Goal: Communication & Community: Answer question/provide support

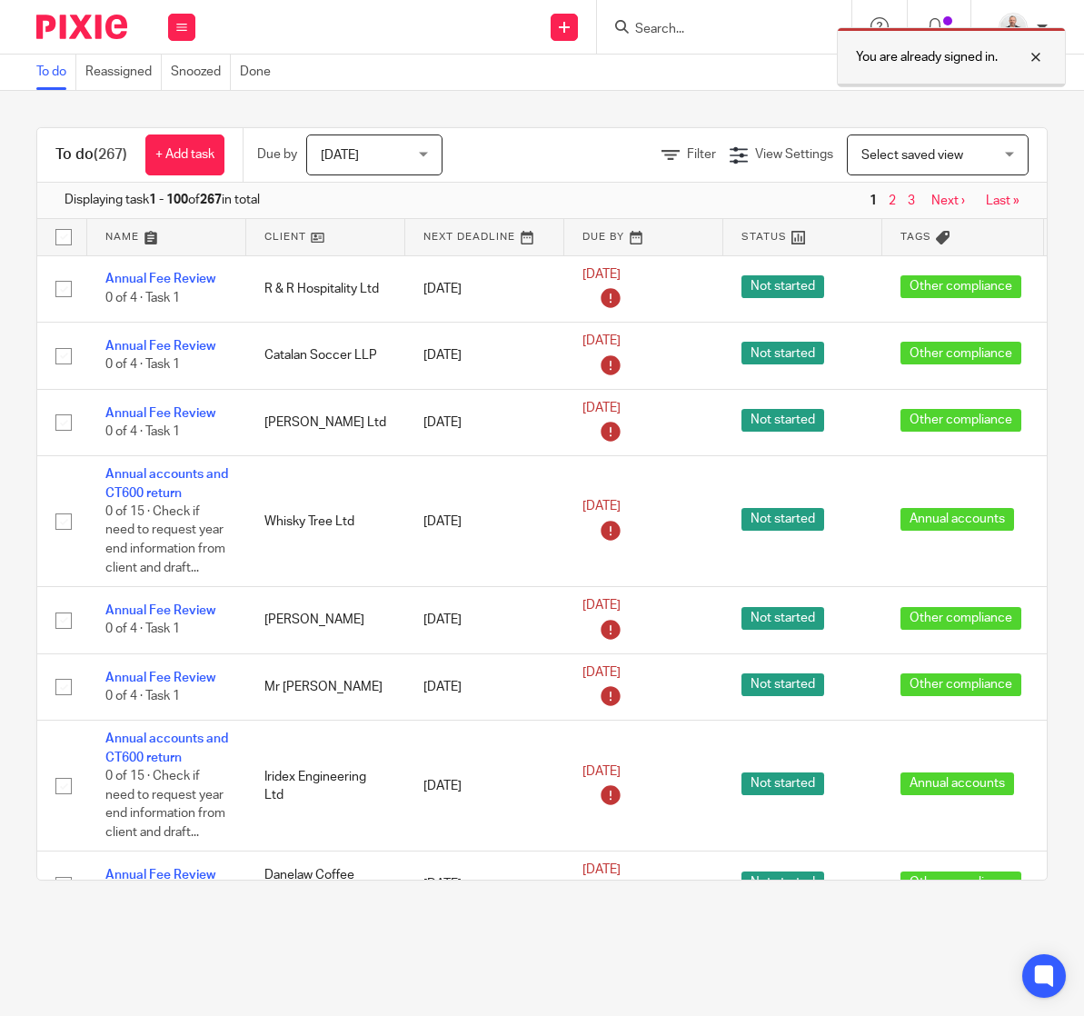
click at [981, 55] on p "You are already signed in." at bounding box center [927, 57] width 142 height 18
click at [711, 33] on div "You are already signed in." at bounding box center [804, 52] width 524 height 69
click at [711, 44] on div at bounding box center [724, 27] width 254 height 54
click at [720, 33] on input "Search" at bounding box center [715, 30] width 164 height 16
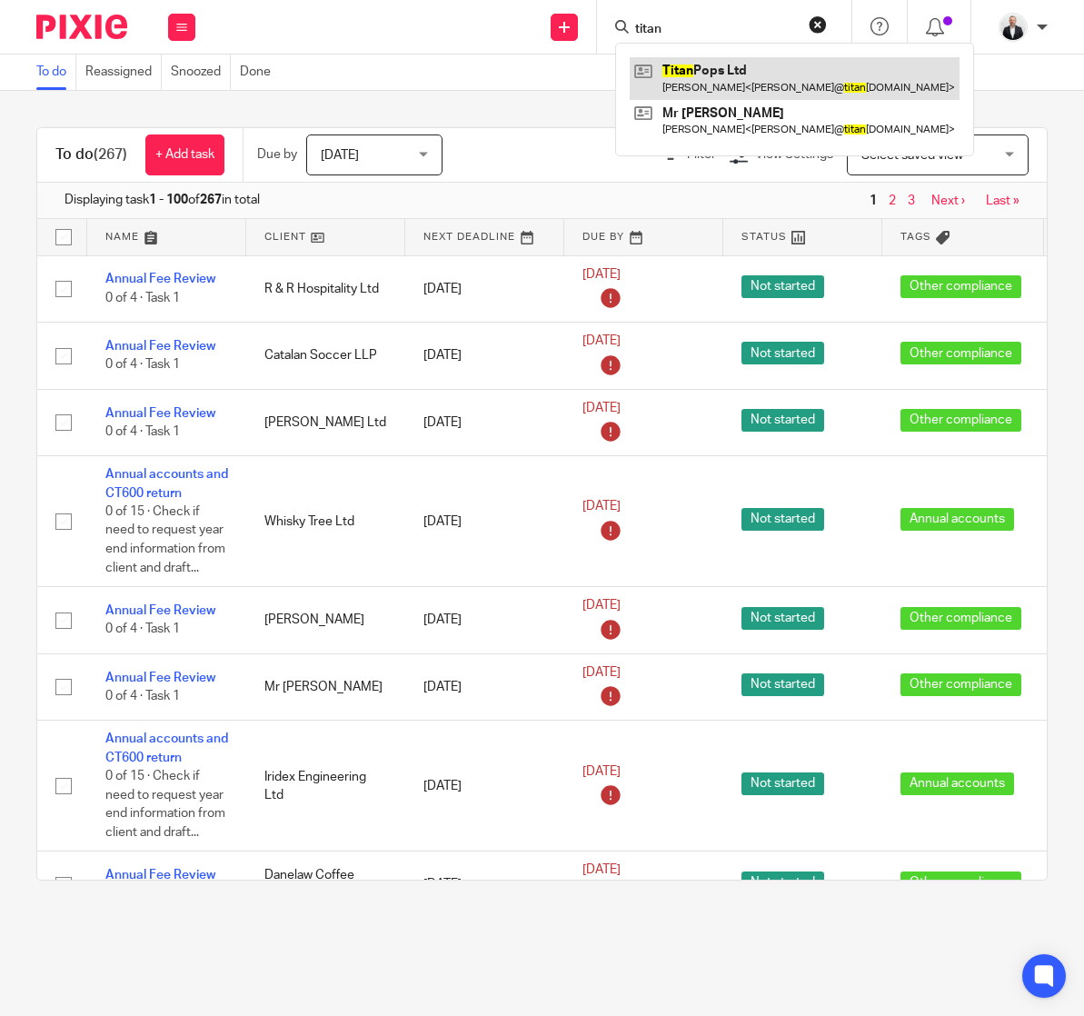
type input "titan"
click at [758, 76] on link at bounding box center [795, 78] width 330 height 42
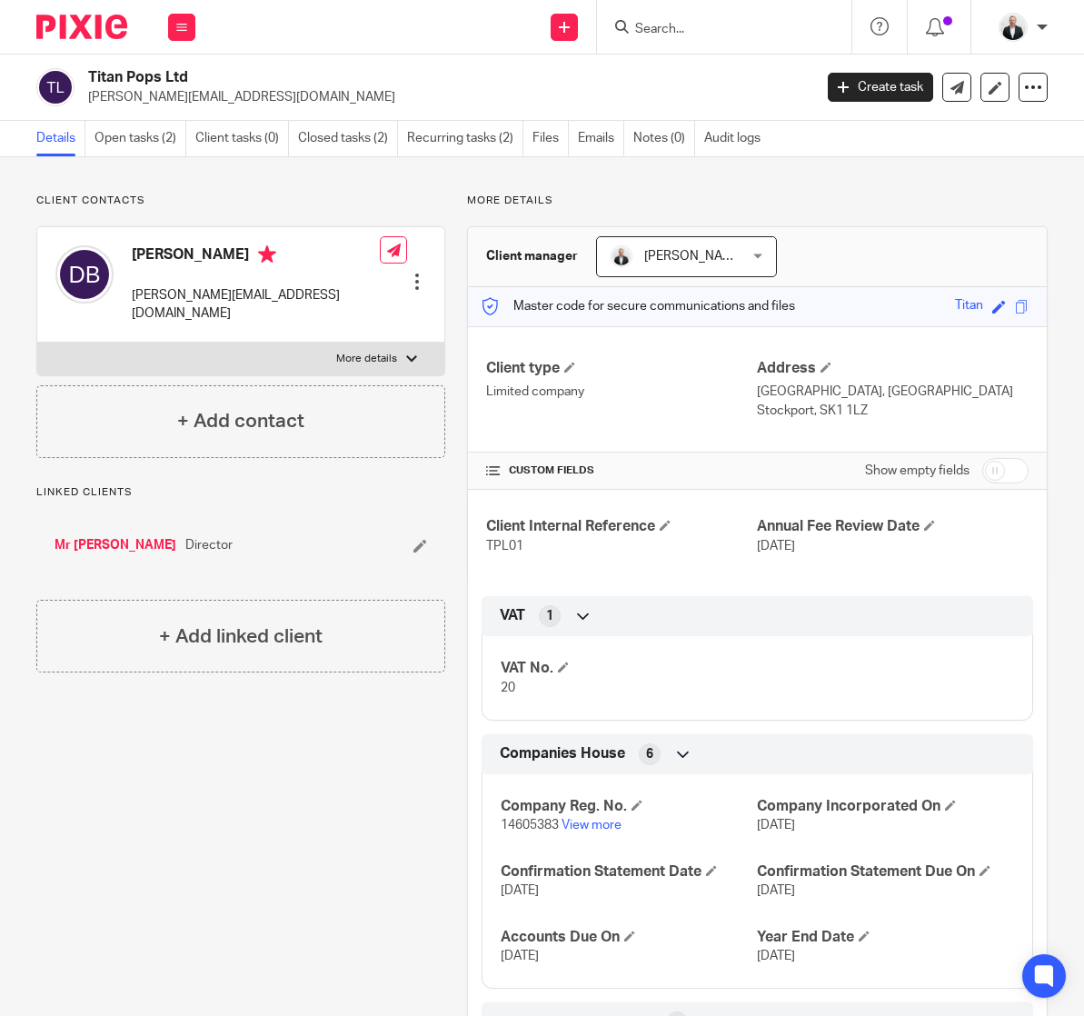
click at [897, 210] on div "More details Client manager [PERSON_NAME] [PERSON_NAME] [PERSON_NAME] Damian Se…" at bounding box center [746, 668] width 602 height 948
click at [139, 147] on link "Open tasks (2)" at bounding box center [140, 138] width 92 height 35
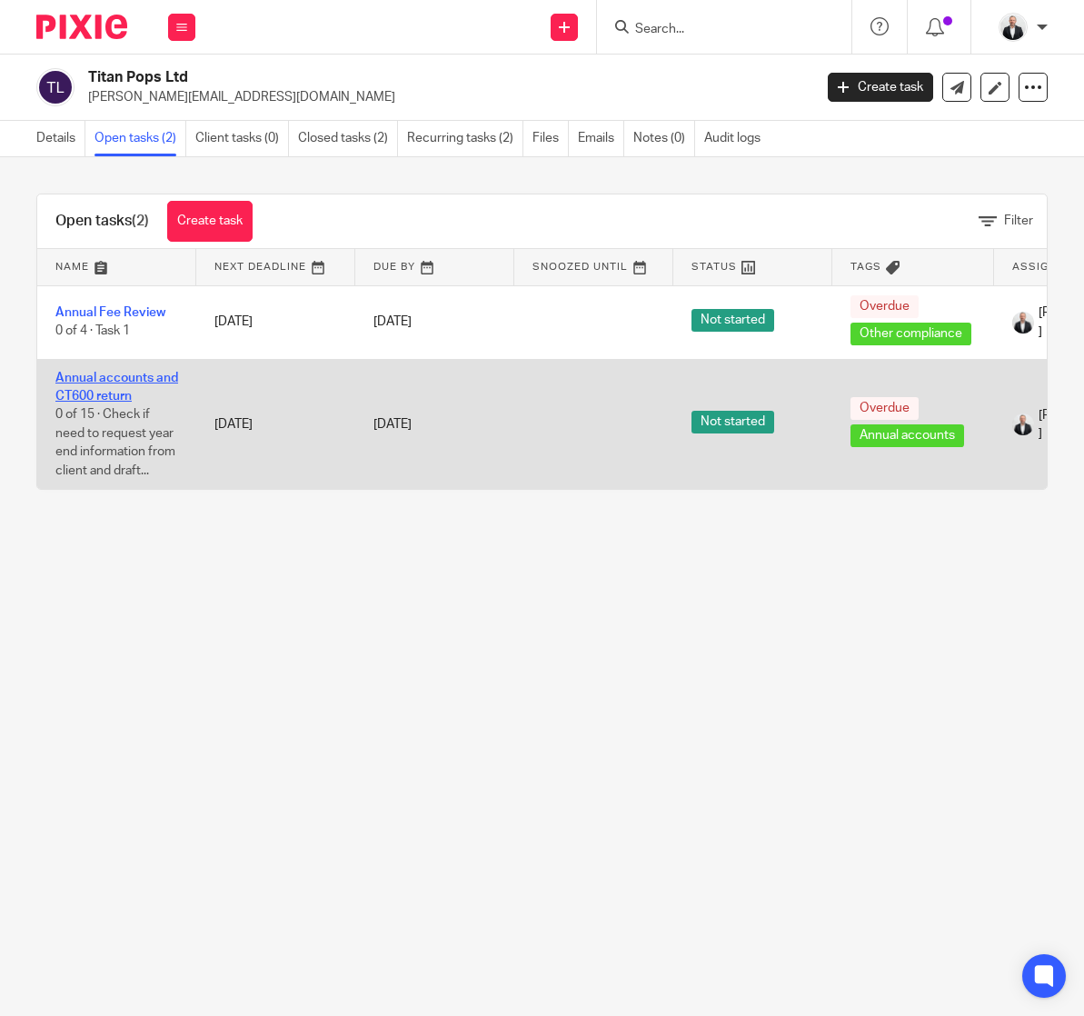
click at [93, 376] on link "Annual accounts and CT600 return" at bounding box center [116, 387] width 123 height 31
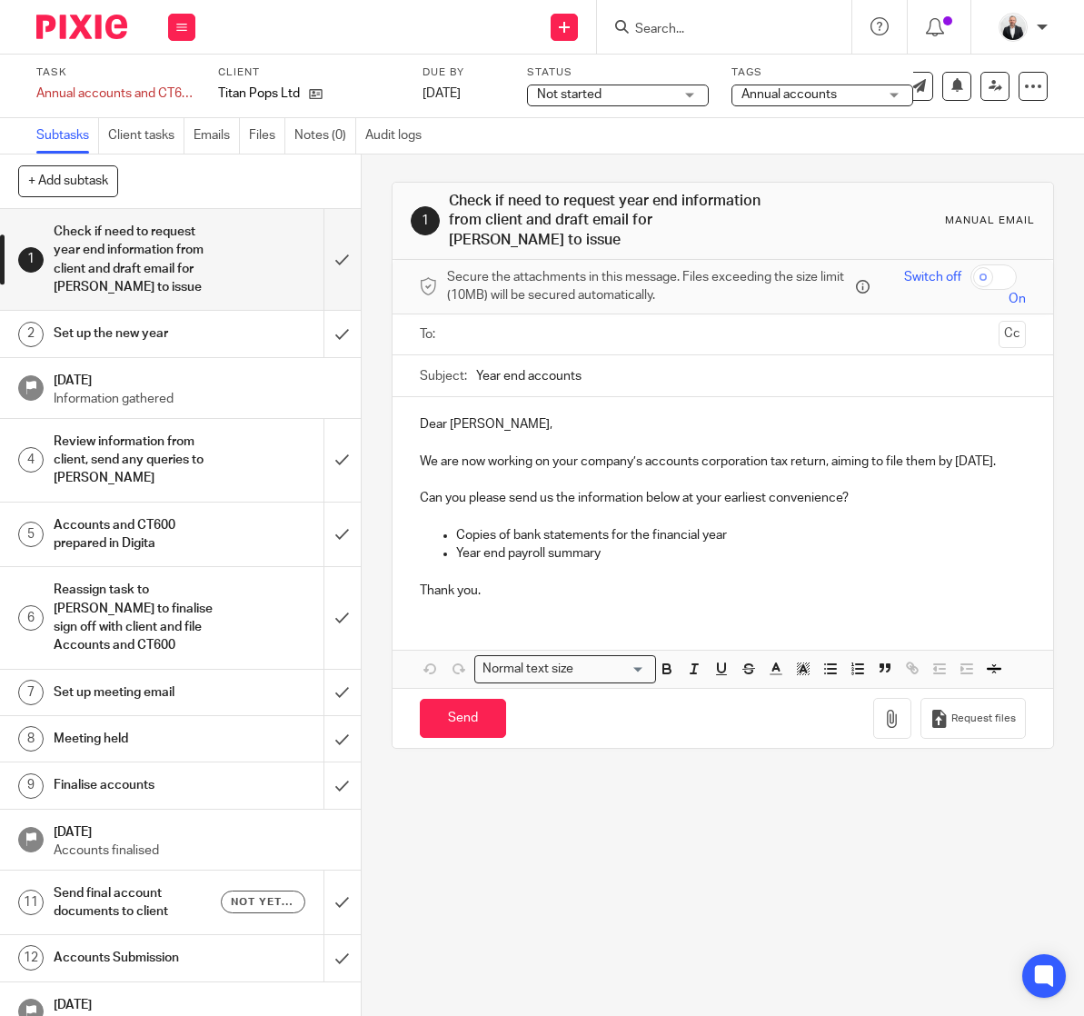
click at [188, 703] on h1 "Set up meeting email" at bounding box center [138, 692] width 168 height 27
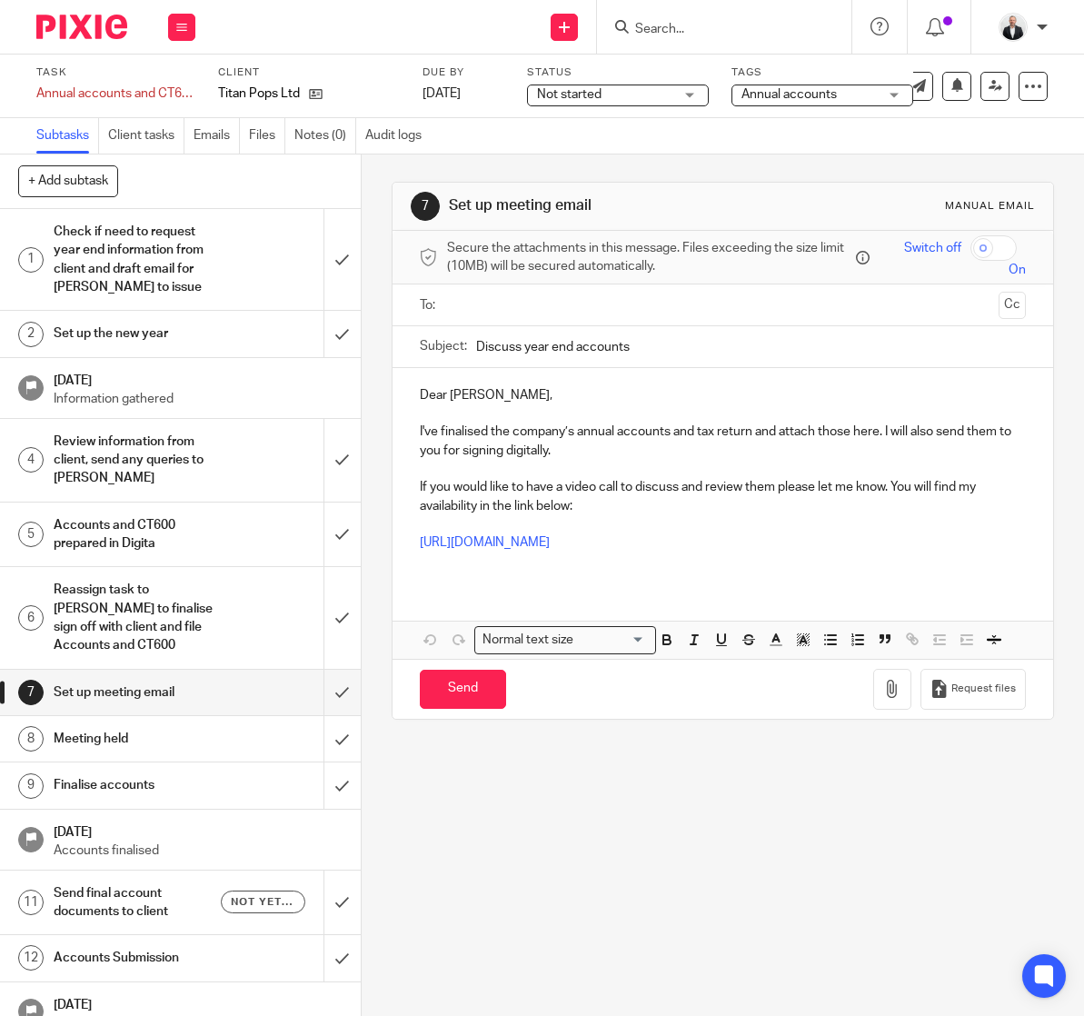
click at [534, 303] on input "text" at bounding box center [722, 304] width 538 height 21
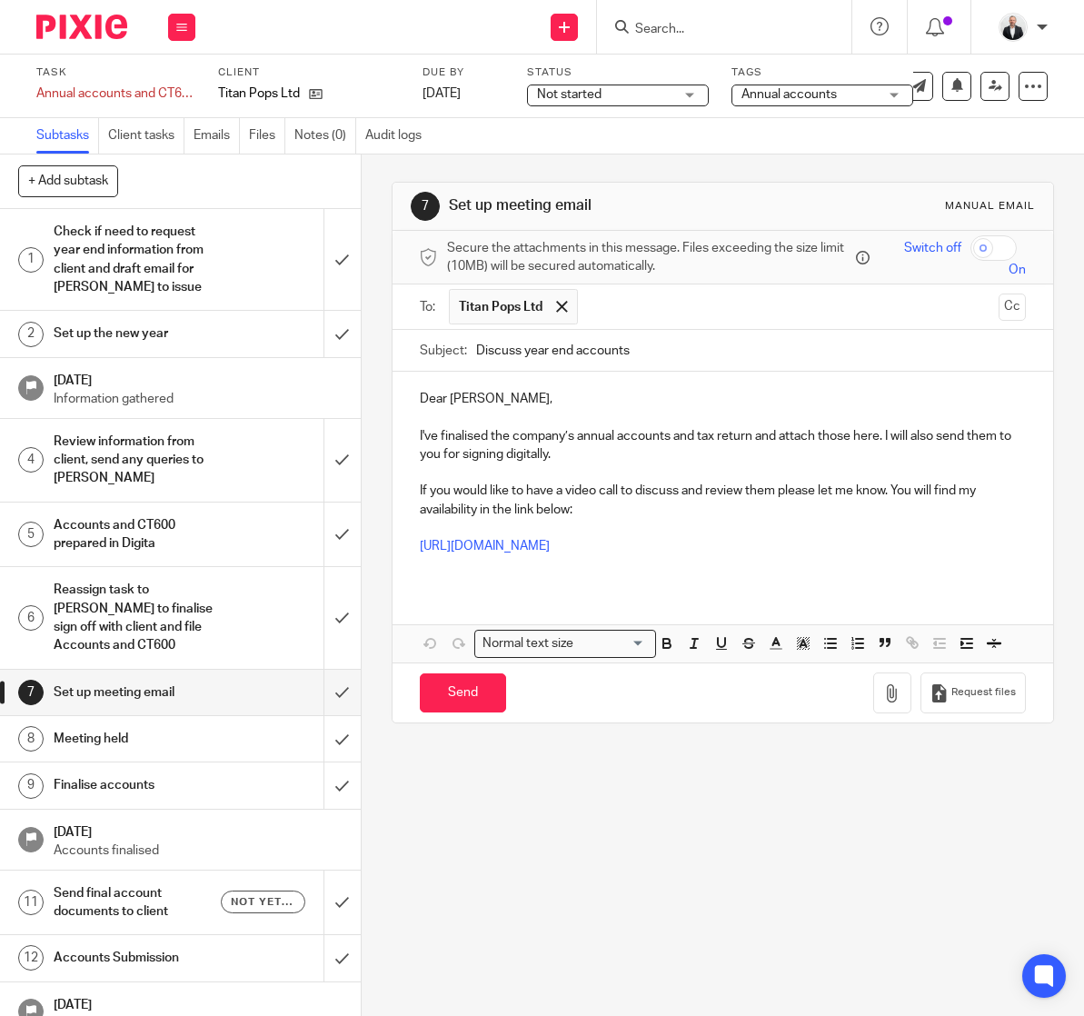
click at [428, 398] on p "Dear [PERSON_NAME]," at bounding box center [723, 399] width 606 height 18
click at [651, 474] on p at bounding box center [723, 472] width 606 height 18
click at [651, 452] on p "I've finalised the company’s annual accounts and tax return and attach those he…" at bounding box center [723, 445] width 606 height 37
click at [698, 501] on p "If you would like to have a video call to discuss and review them please let me…" at bounding box center [723, 499] width 606 height 37
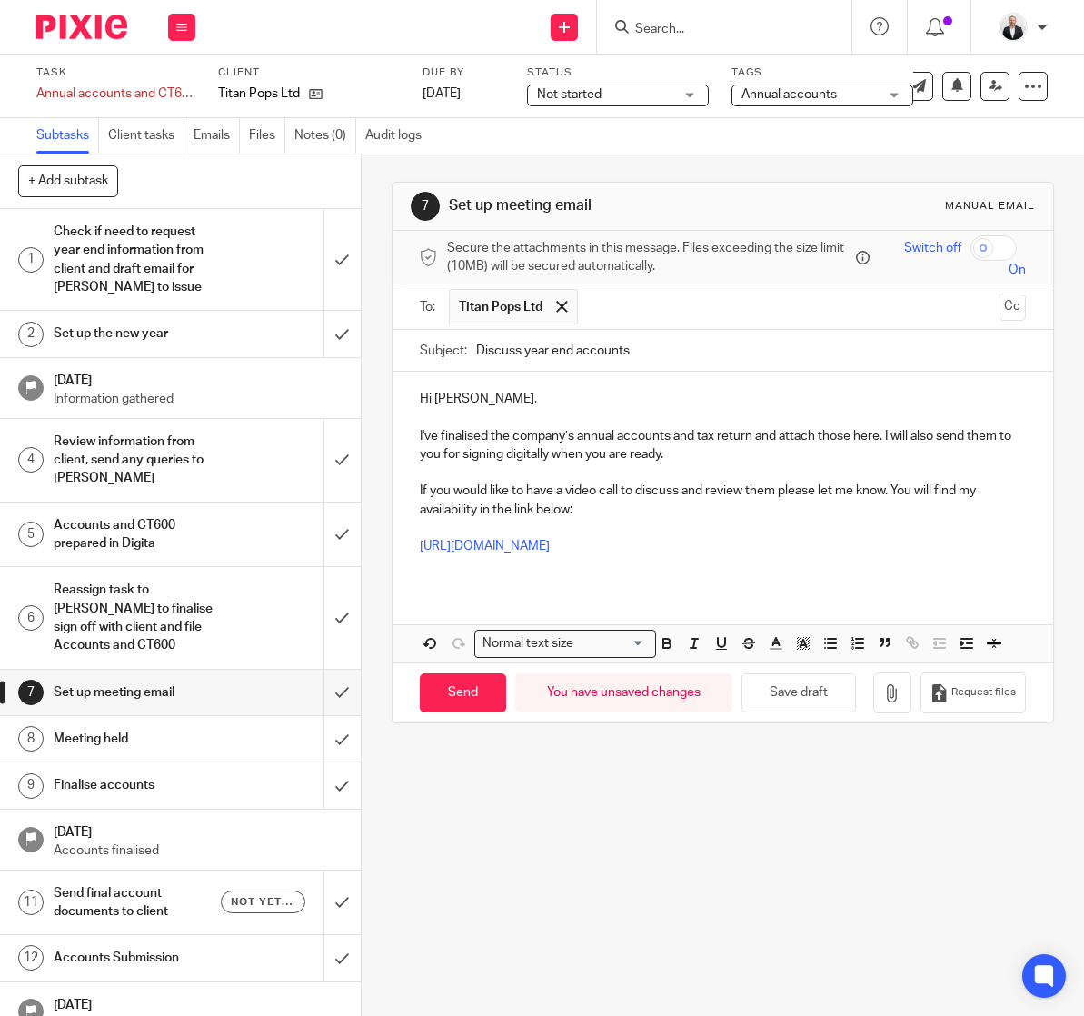
click at [461, 436] on p "I've finalised the company’s annual accounts and tax return and attach those he…" at bounding box center [723, 445] width 606 height 37
drag, startPoint x: 461, startPoint y: 436, endPoint x: 916, endPoint y: 510, distance: 461.1
click at [916, 510] on p "If you would like to have a video call to discuss and review them please let me…" at bounding box center [723, 499] width 606 height 37
click at [842, 542] on p "[URL][DOMAIN_NAME]" at bounding box center [723, 546] width 606 height 18
click at [809, 390] on p "Hi [PERSON_NAME]," at bounding box center [723, 399] width 606 height 18
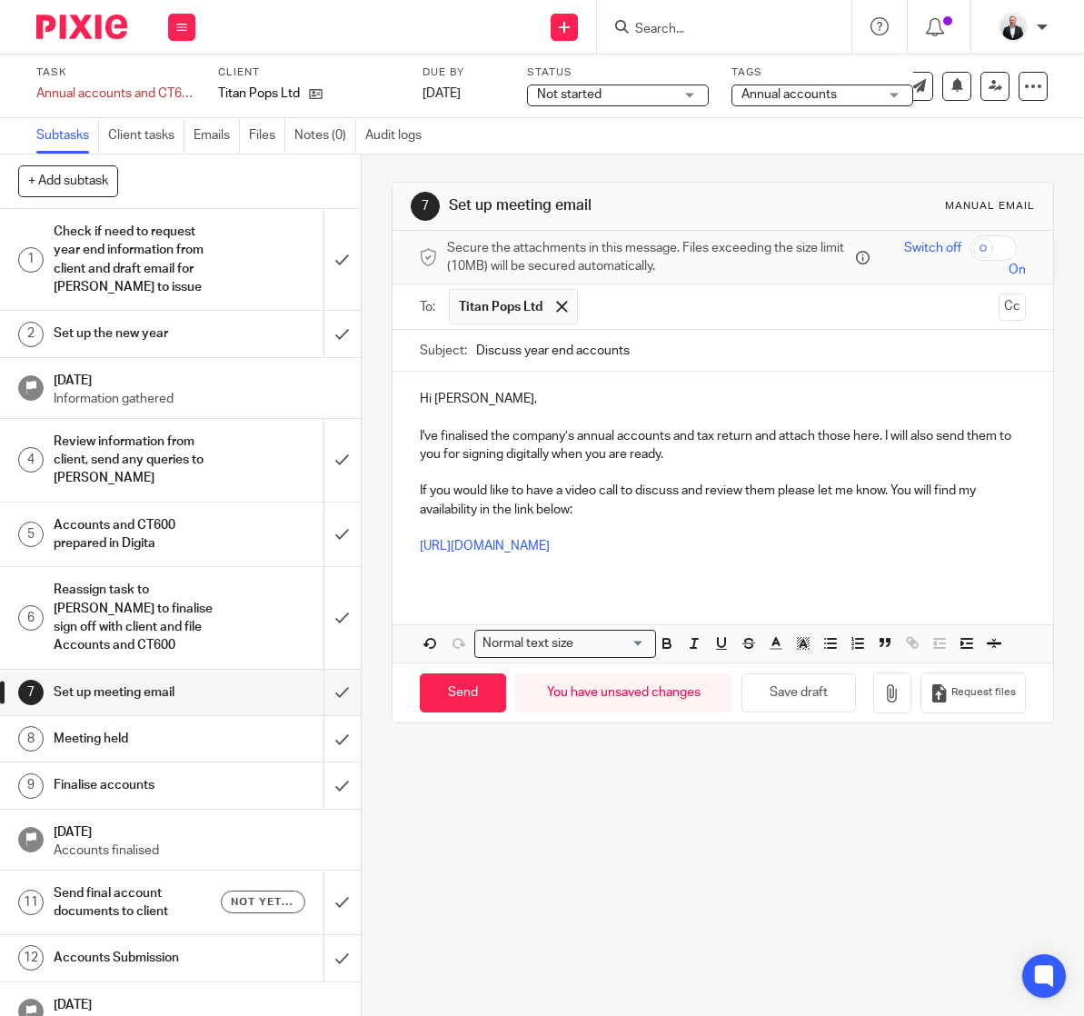
click at [758, 461] on p "I've finalised the company’s annual accounts and tax return and attach those he…" at bounding box center [723, 445] width 606 height 37
click at [643, 581] on div "Hi [PERSON_NAME], I've finalised the company’s annual accounts and tax return a…" at bounding box center [722, 480] width 660 height 216
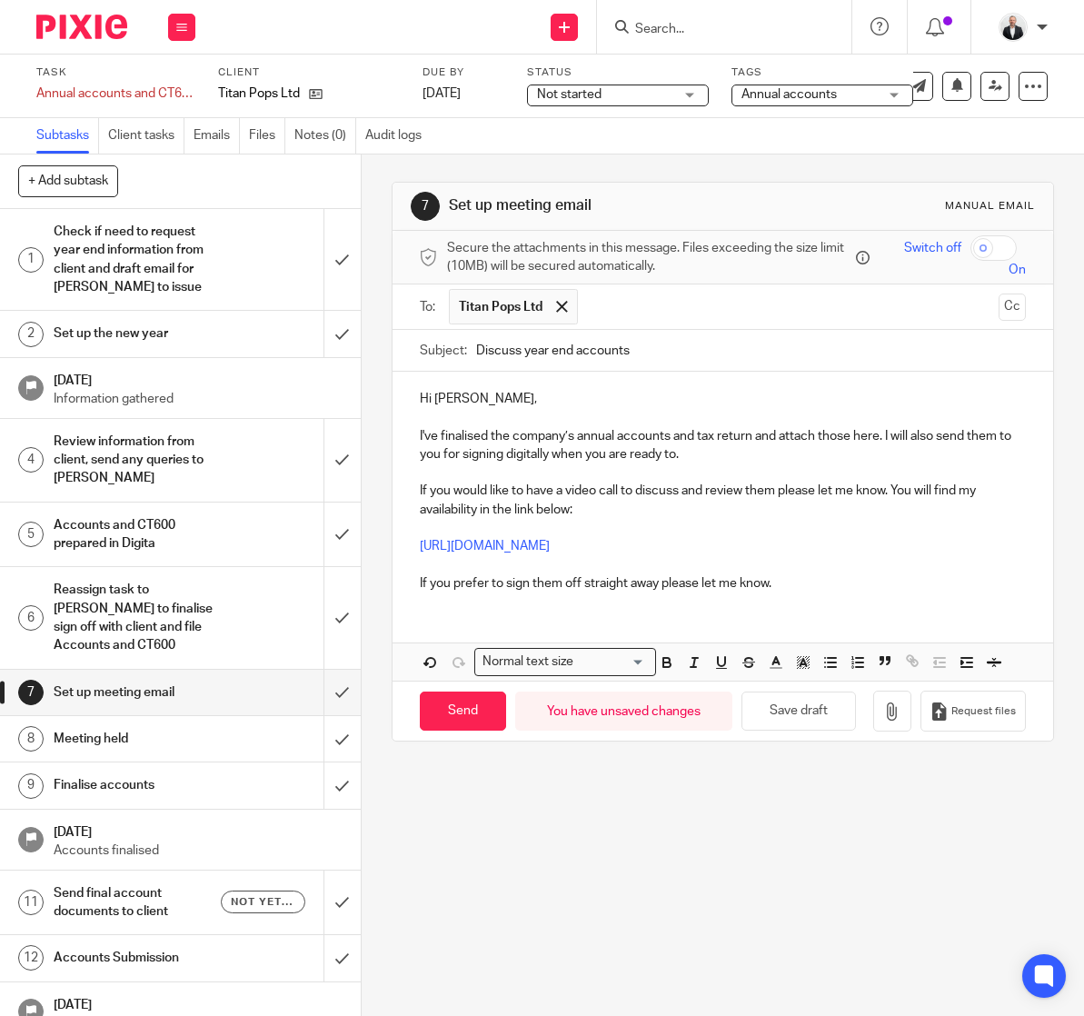
click at [711, 452] on p "I've finalised the company’s annual accounts and tax return and attach those he…" at bounding box center [723, 445] width 606 height 37
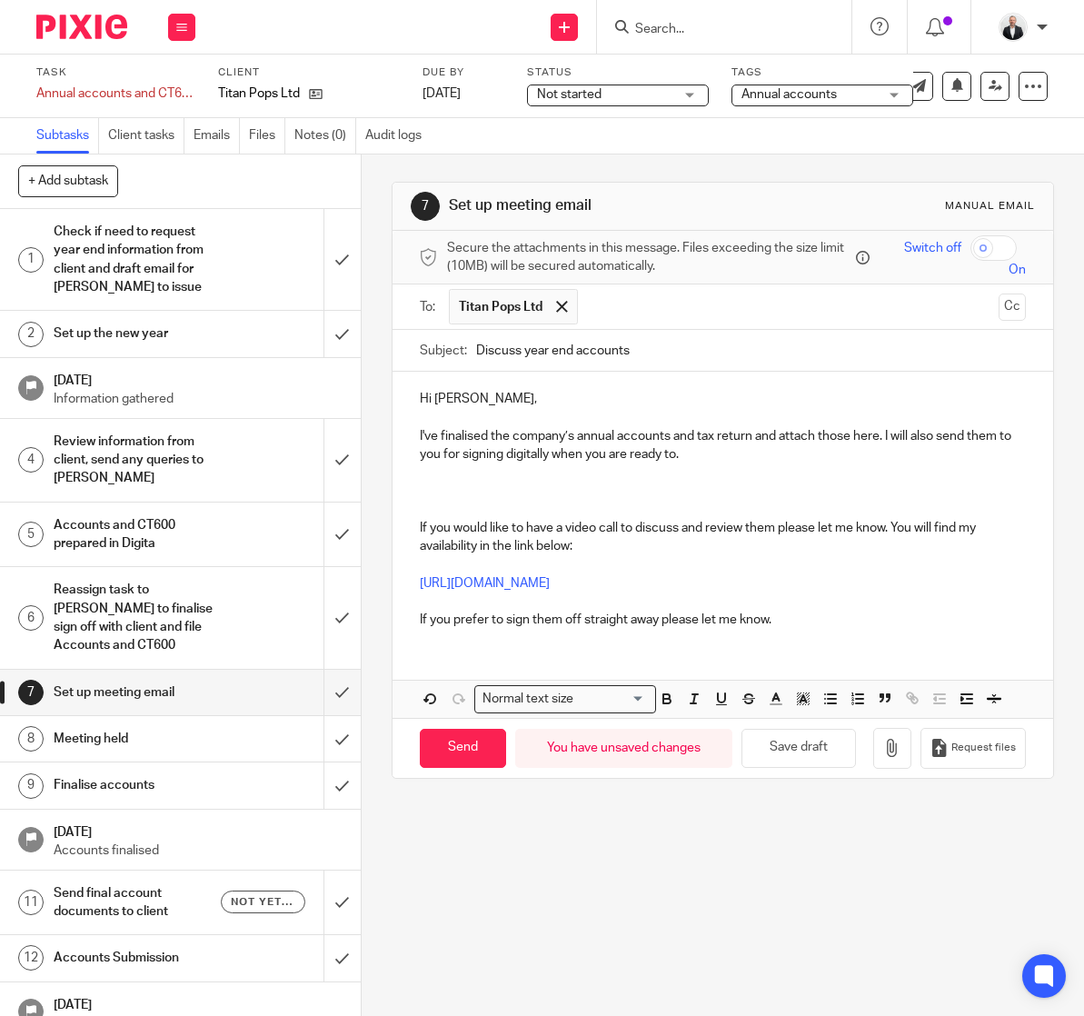
click at [897, 578] on p "[URL][DOMAIN_NAME]" at bounding box center [723, 583] width 606 height 18
click at [461, 482] on p at bounding box center [723, 490] width 606 height 18
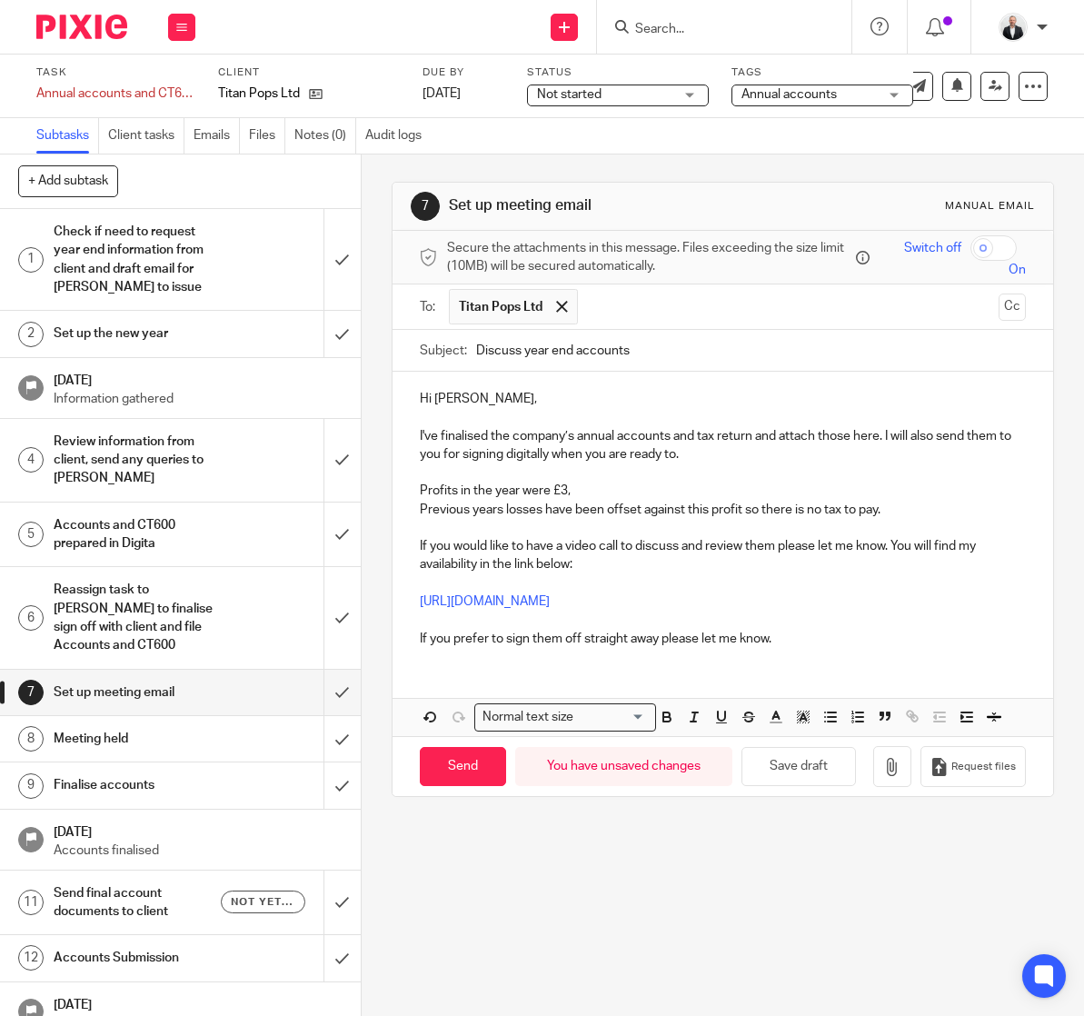
click at [627, 499] on p "Profits in the year were £3," at bounding box center [723, 490] width 606 height 18
click at [809, 469] on p at bounding box center [723, 472] width 606 height 18
click at [561, 499] on p "Profits in the year were £3," at bounding box center [723, 490] width 606 height 18
drag, startPoint x: 769, startPoint y: 540, endPoint x: 788, endPoint y: 545, distance: 19.8
click at [771, 542] on p "If you would like to have a video call to discuss and review them please let me…" at bounding box center [723, 555] width 606 height 37
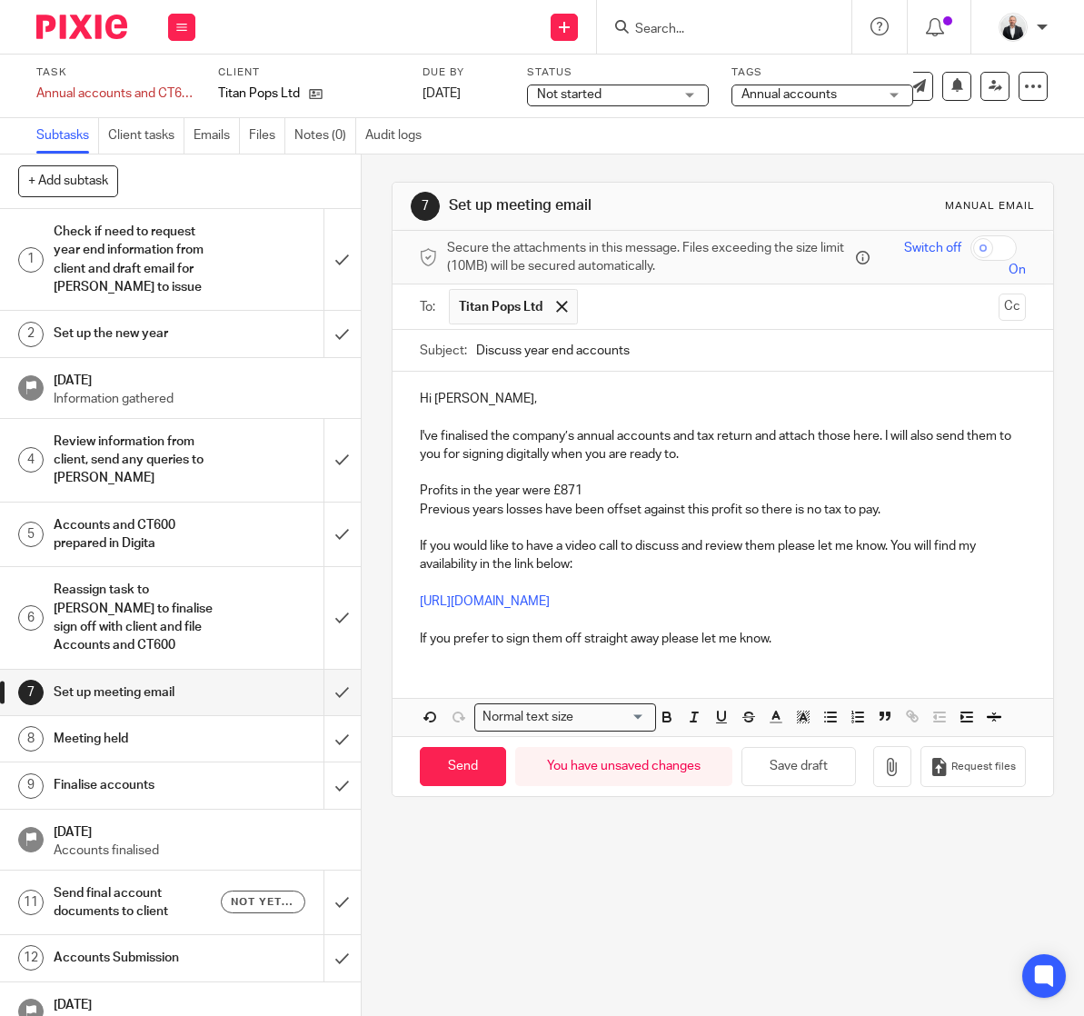
click at [640, 482] on p "Profits in the year were £871" at bounding box center [723, 490] width 606 height 18
click at [755, 480] on p at bounding box center [723, 472] width 606 height 18
click at [752, 488] on p "Profits in the year were £871, and after adjusting for deprectiation" at bounding box center [723, 490] width 606 height 18
click at [873, 787] on button "button" at bounding box center [892, 766] width 38 height 41
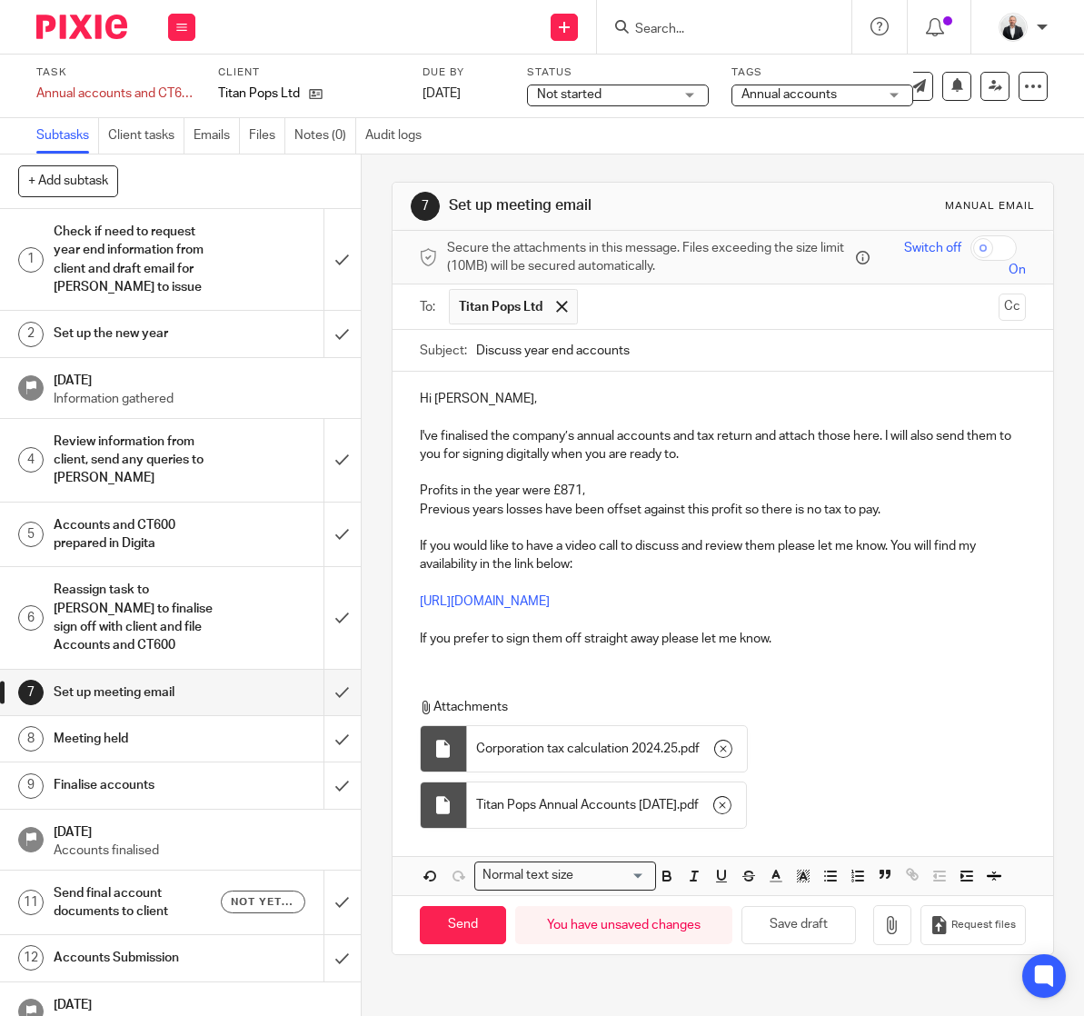
click at [627, 485] on p "Profits in the year were £871," at bounding box center [723, 490] width 606 height 18
click at [673, 493] on p "Profits in the year were £871, adjusted up to £, when adding back non tax deduc…" at bounding box center [723, 490] width 606 height 18
click at [959, 493] on p "Profits in the year were £871, adjusted up to £3,200 when adding back non tax d…" at bounding box center [723, 490] width 606 height 18
click at [747, 500] on p "Profits in the year were £871, adjusted up to £3,200 when adding back non tax d…" at bounding box center [723, 490] width 606 height 18
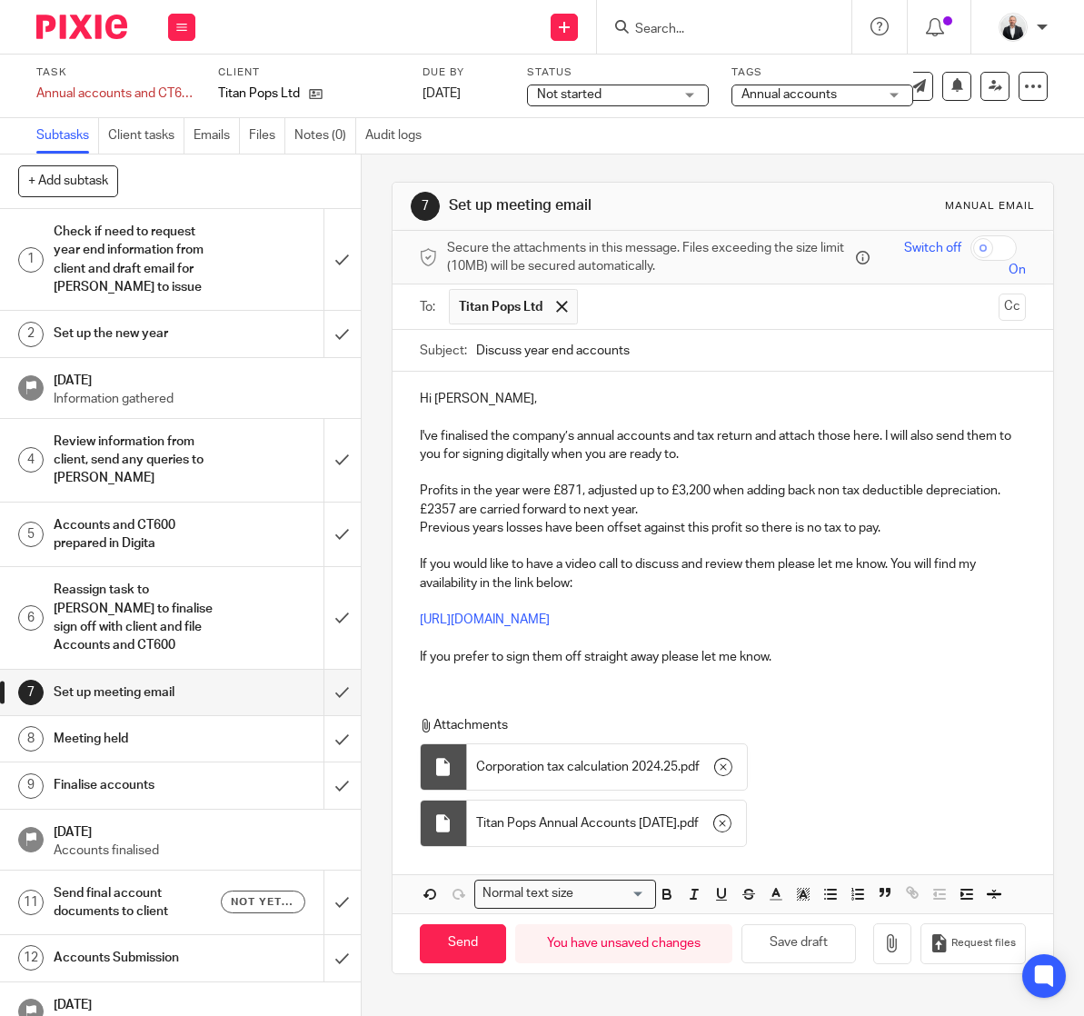
click at [531, 515] on p "Profits in the year were £871, adjusted up to £3,200 when adding back non tax d…" at bounding box center [723, 499] width 606 height 37
drag, startPoint x: 496, startPoint y: 510, endPoint x: 826, endPoint y: 512, distance: 329.8
click at [826, 512] on p "Profits in the year were £871, adjusted up to £3,200 when adding back non tax d…" at bounding box center [723, 499] width 606 height 37
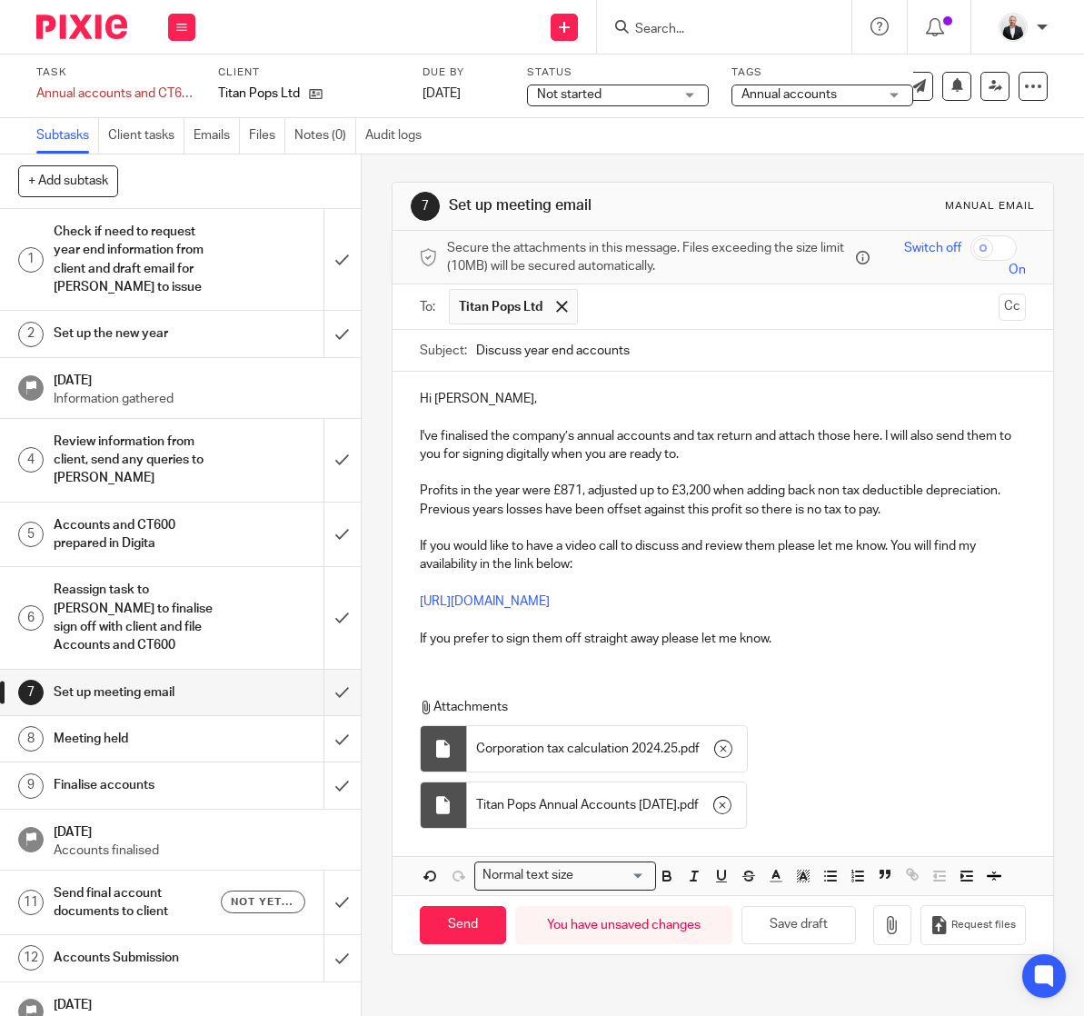
click at [910, 519] on p "Previous years losses have been offset against this profit so there is no tax t…" at bounding box center [723, 510] width 606 height 18
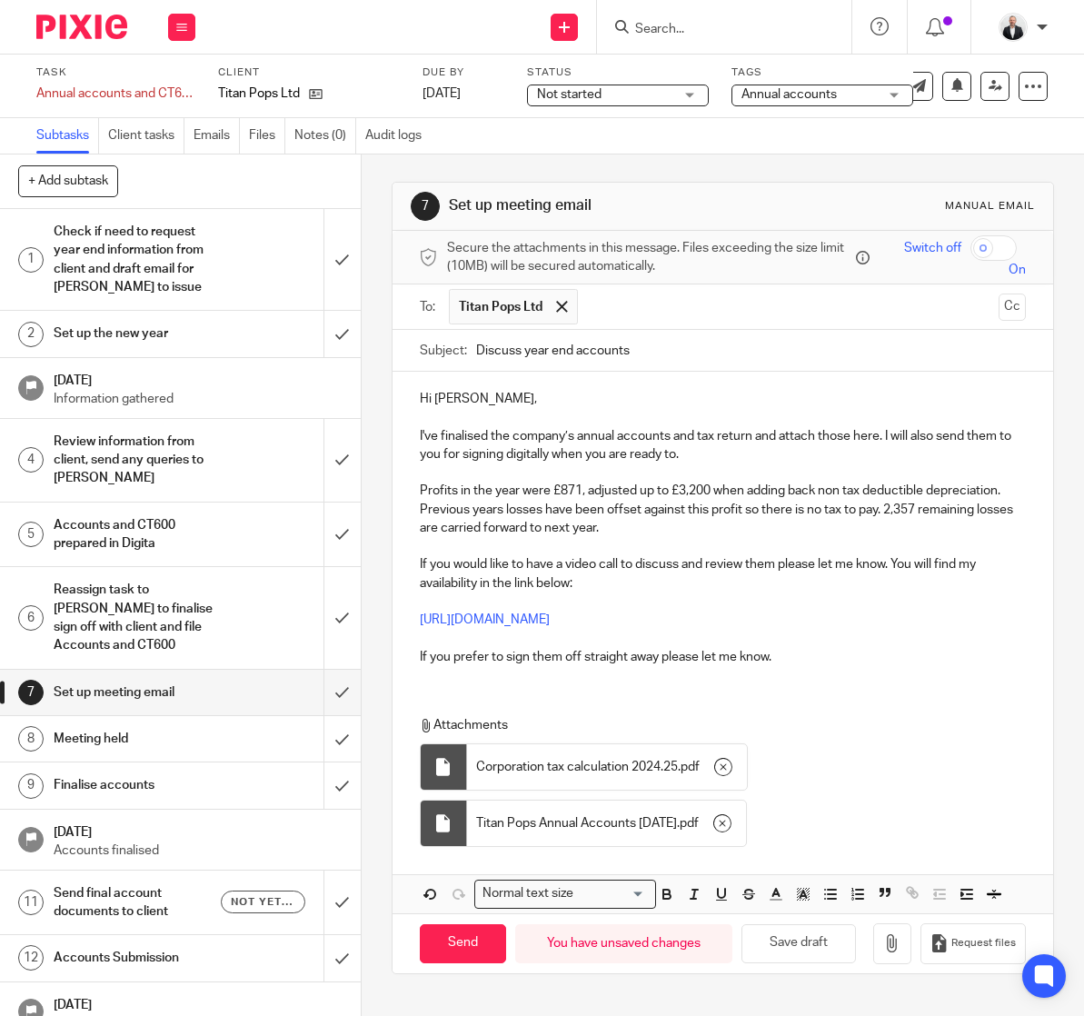
click at [883, 526] on p "Previous years losses have been offset against this profit so there is no tax t…" at bounding box center [723, 519] width 606 height 37
click at [698, 488] on p "Profits in the year were £871, adjusted up to £3,200 when adding back non tax d…" at bounding box center [723, 490] width 606 height 18
click at [420, 493] on p "Profits in the year were £871, adjusted up to £3,392 when adding back non tax d…" at bounding box center [723, 490] width 606 height 18
click at [910, 629] on p "[URL][DOMAIN_NAME]" at bounding box center [723, 619] width 606 height 18
click at [998, 305] on button "Cc" at bounding box center [1011, 306] width 27 height 27
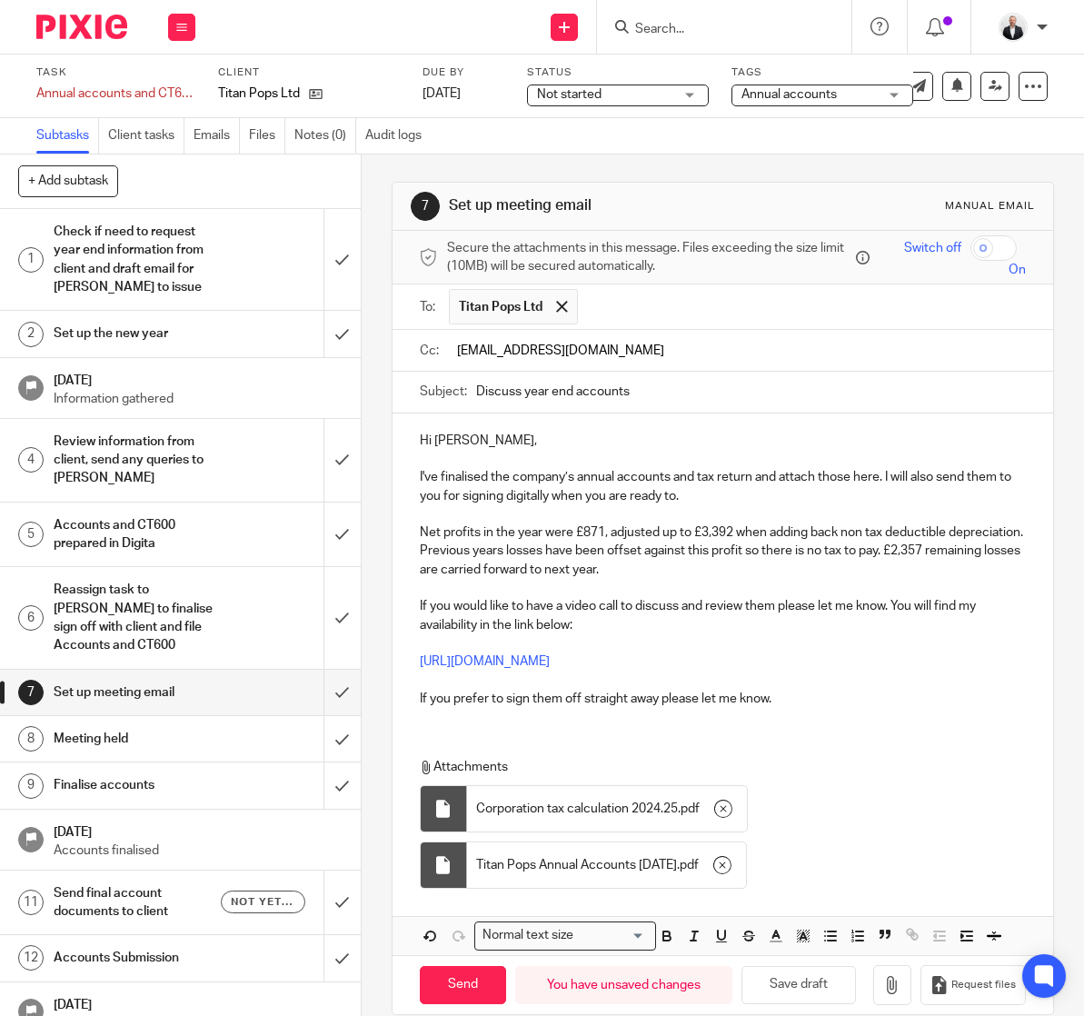
type input "[EMAIL_ADDRESS][DOMAIN_NAME]"
click at [951, 749] on div "Hi [PERSON_NAME], I've finalised the company’s annual accounts and tax return a…" at bounding box center [722, 683] width 660 height 541
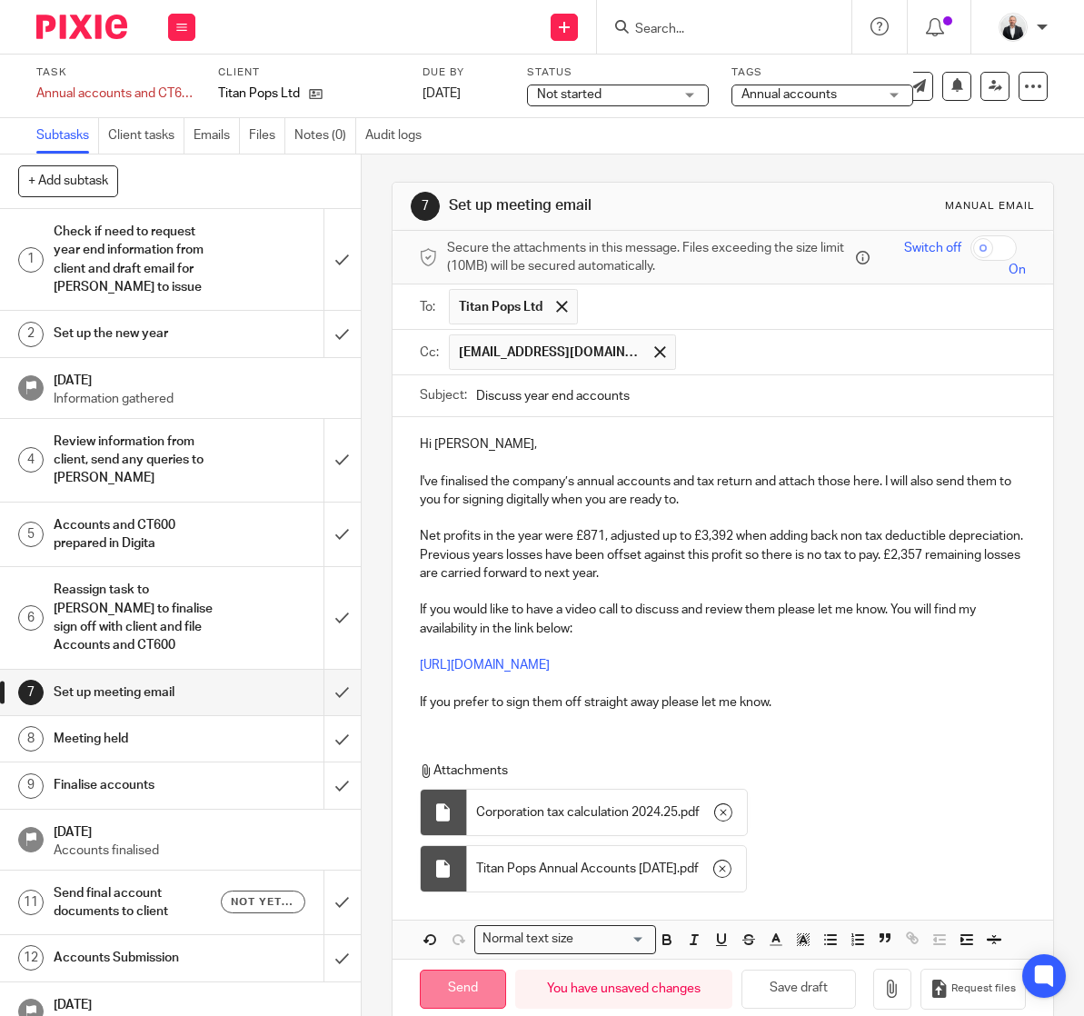
click at [477, 1003] on input "Send" at bounding box center [463, 988] width 86 height 39
type input "Sent"
